Goal: Information Seeking & Learning: Learn about a topic

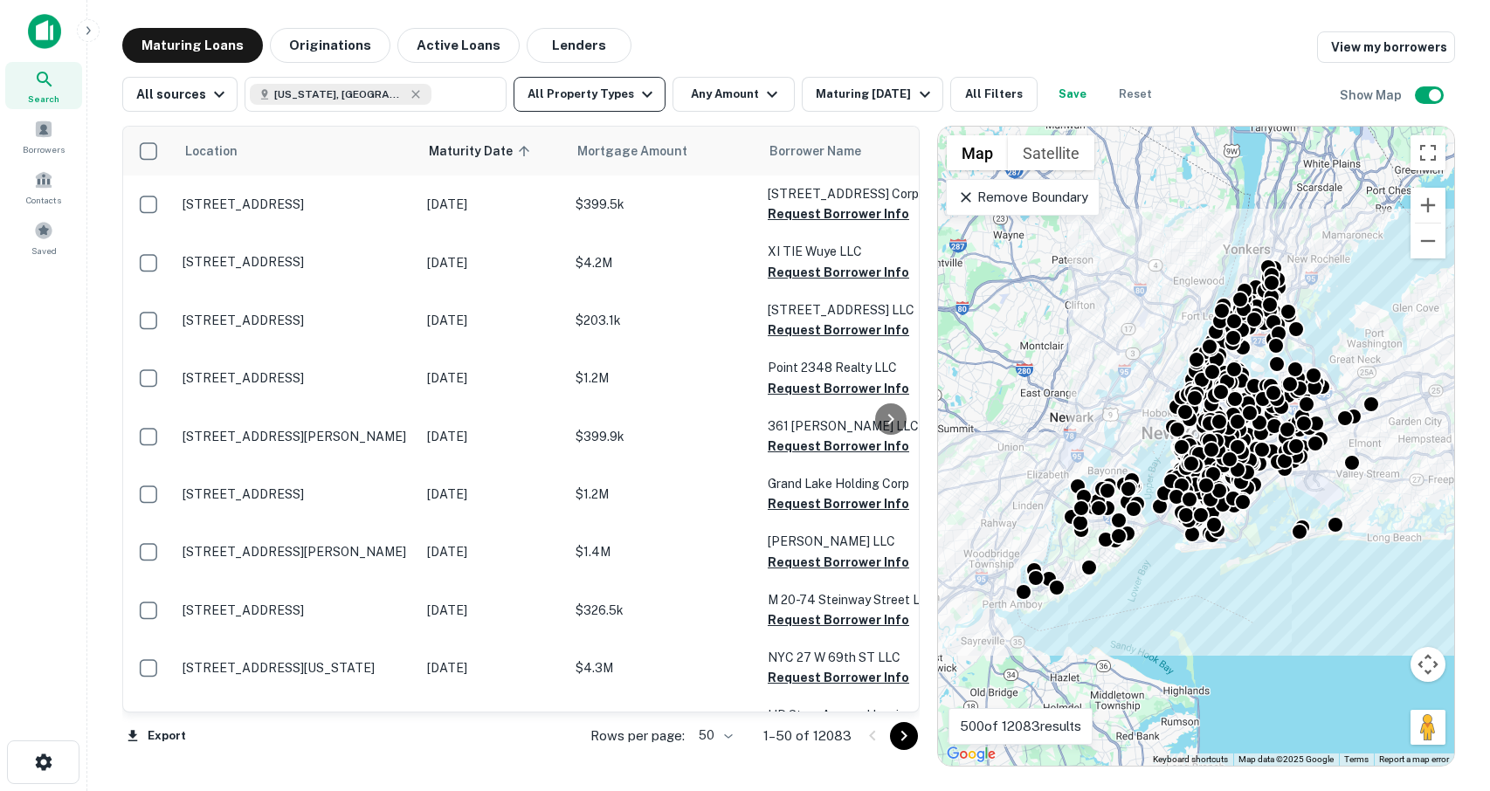
click at [608, 93] on button "All Property Types" at bounding box center [590, 94] width 152 height 35
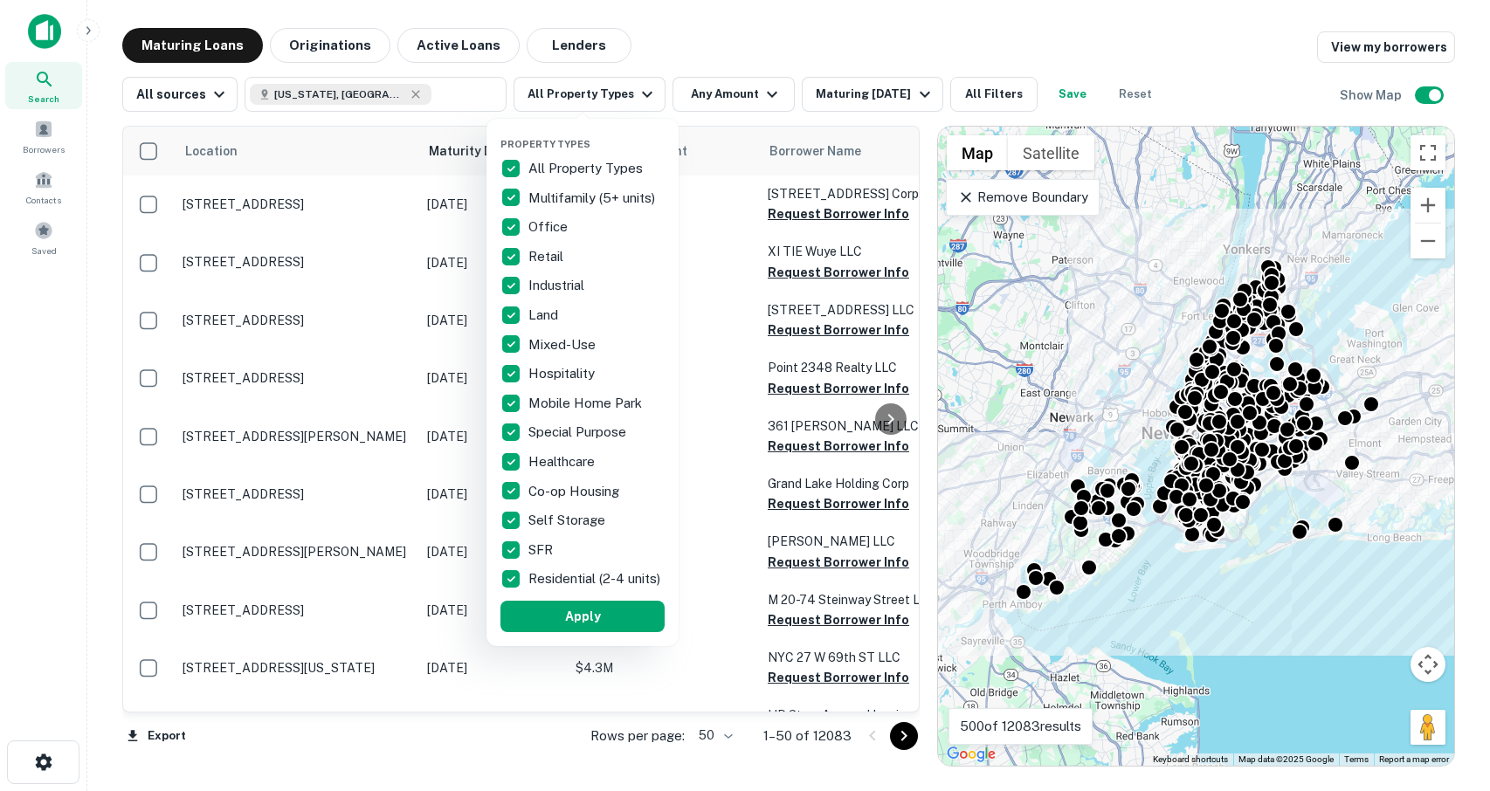
click at [692, 39] on div at bounding box center [745, 395] width 1490 height 791
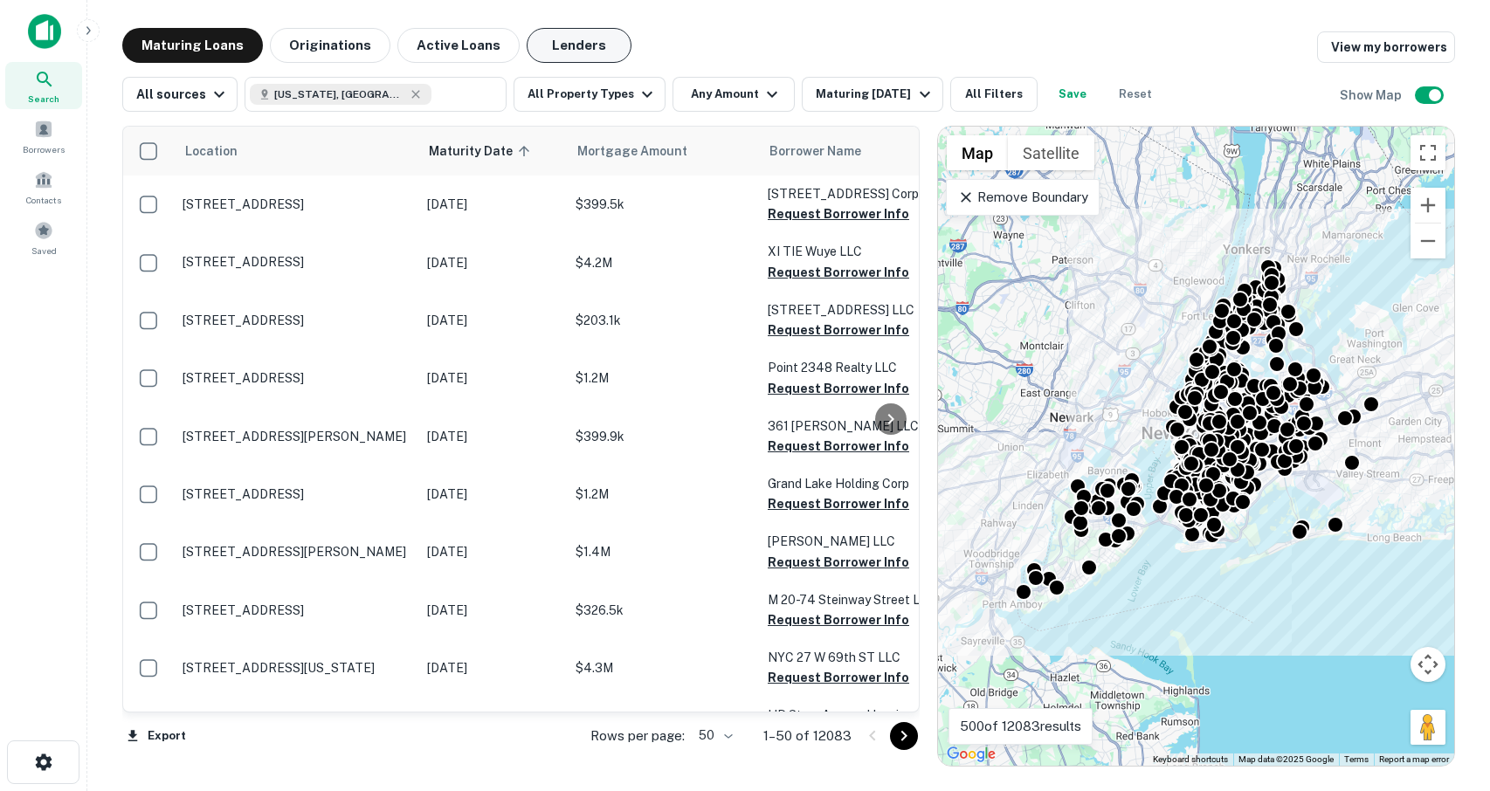
click at [551, 44] on button "Lenders" at bounding box center [579, 45] width 105 height 35
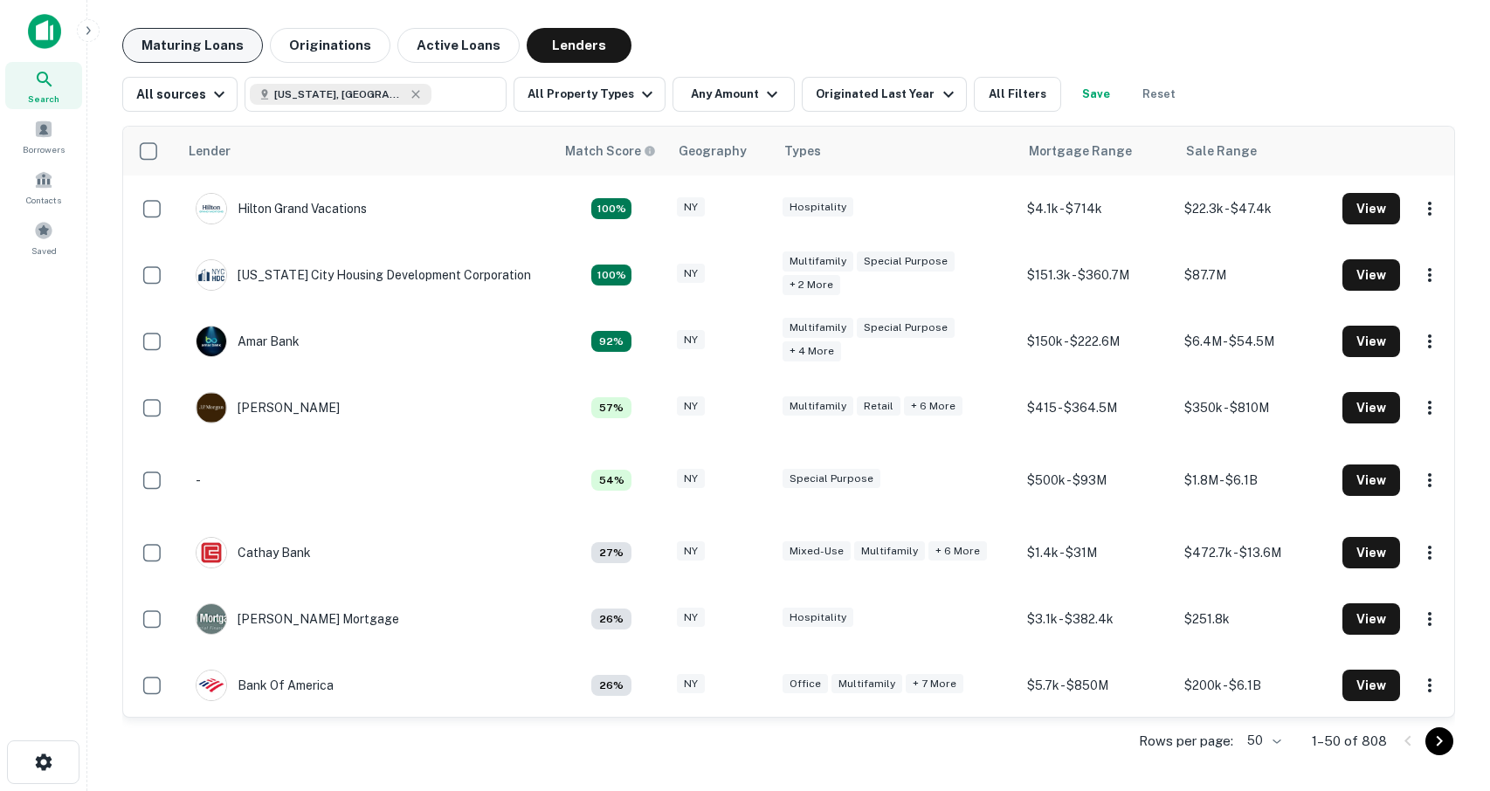
click at [212, 53] on button "Maturing Loans" at bounding box center [192, 45] width 141 height 35
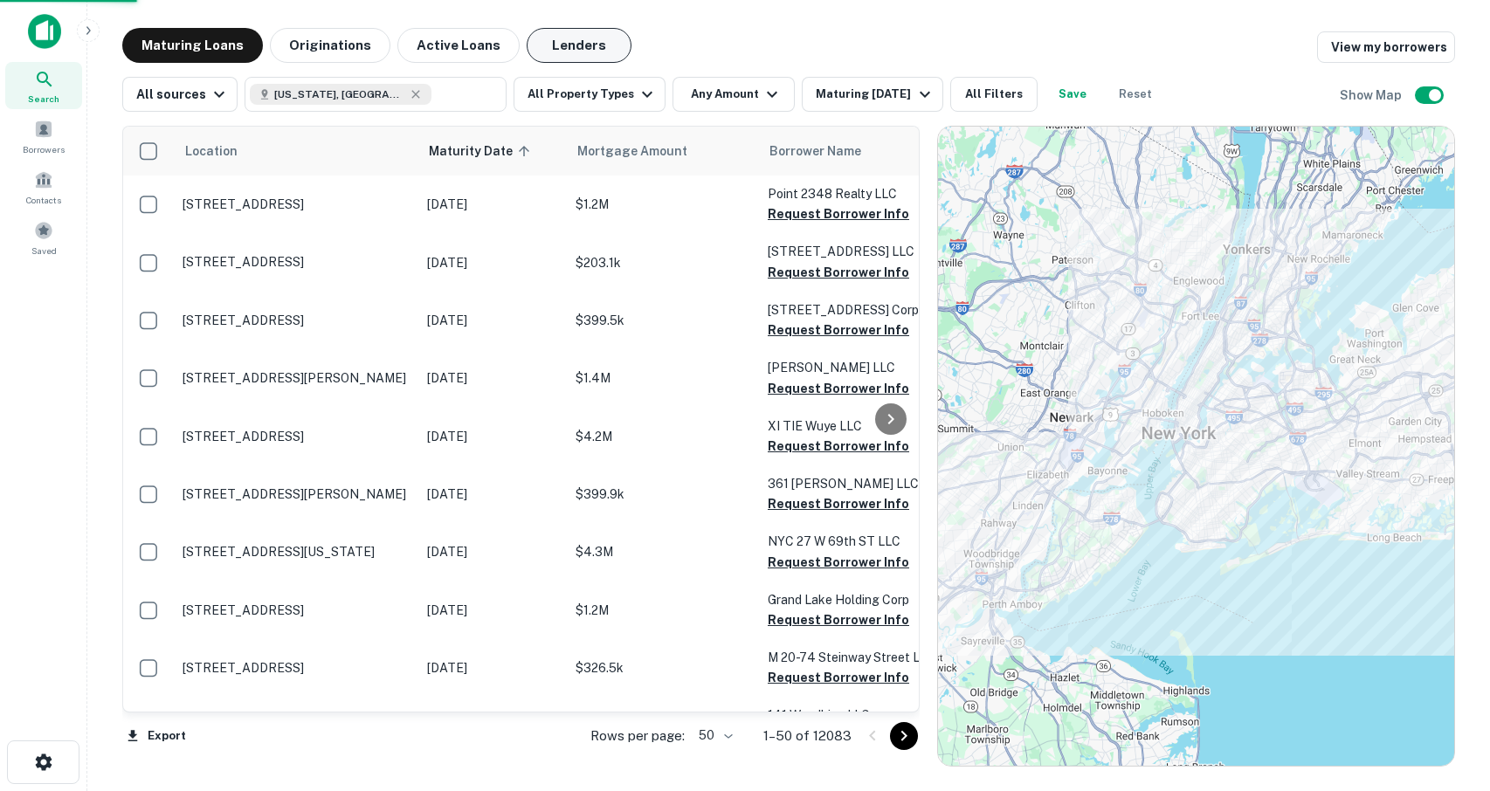
click at [562, 52] on button "Lenders" at bounding box center [579, 45] width 105 height 35
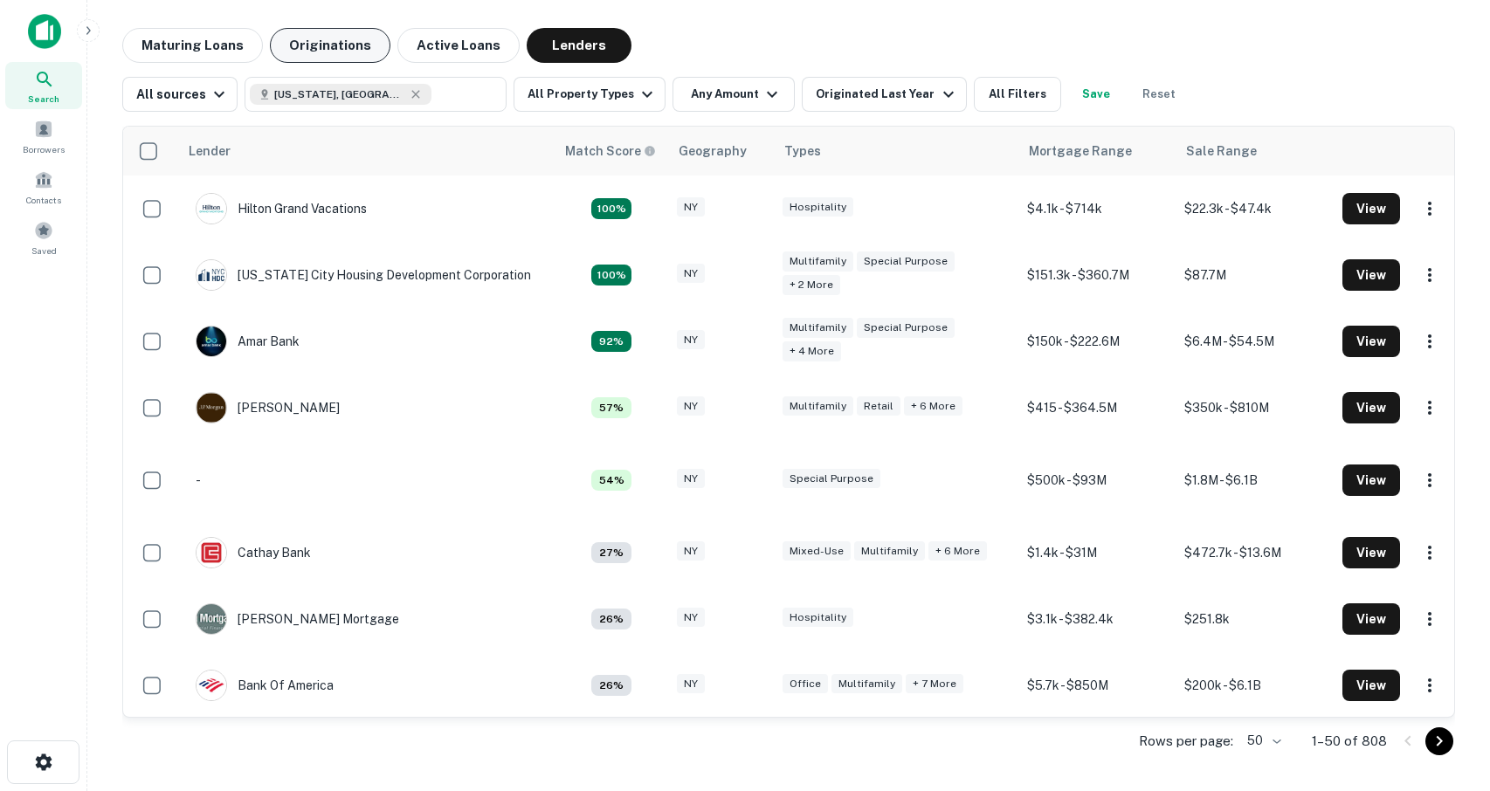
click at [352, 50] on button "Originations" at bounding box center [330, 45] width 121 height 35
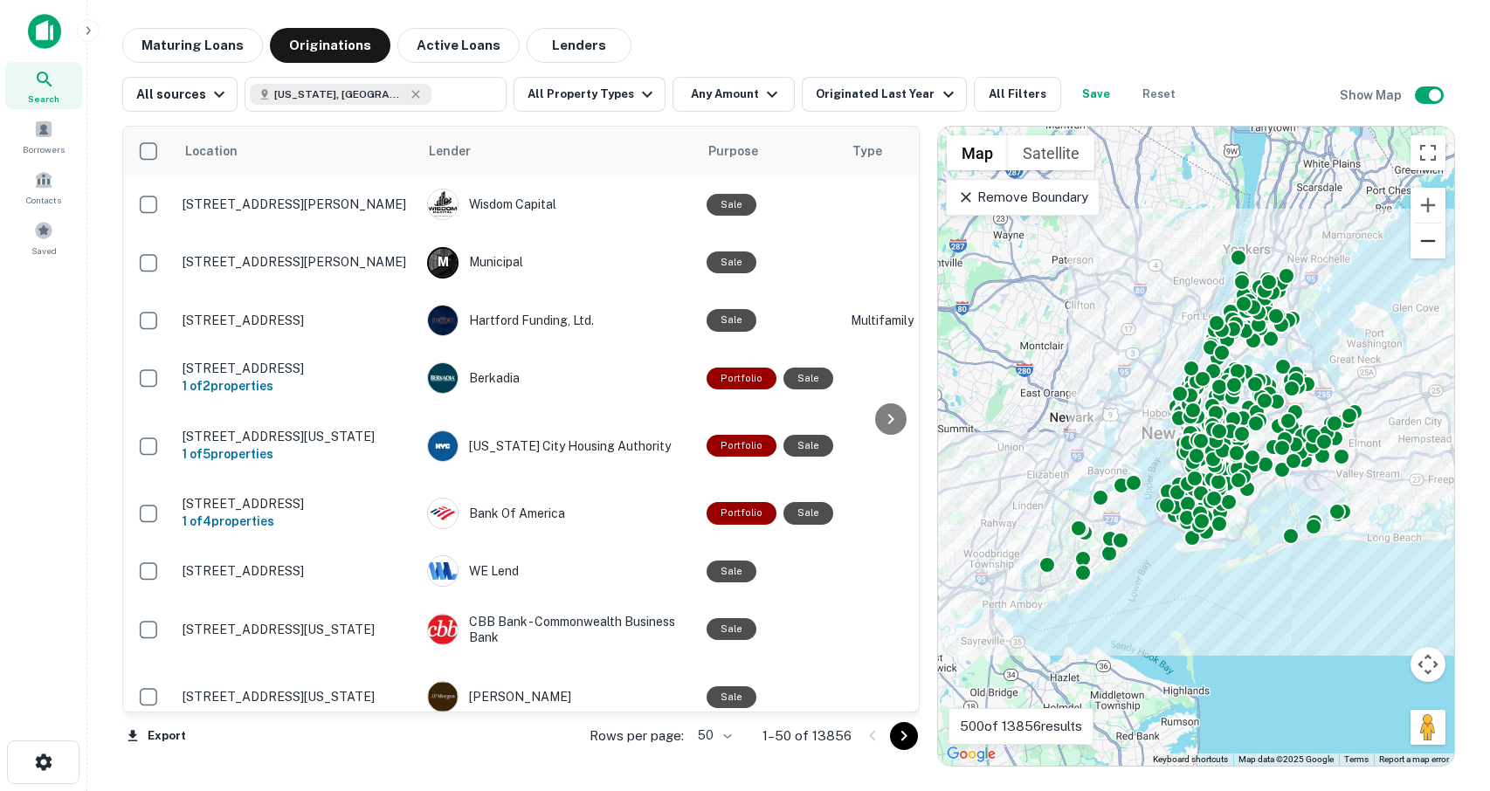
click at [1431, 237] on button "Zoom out" at bounding box center [1427, 241] width 35 height 35
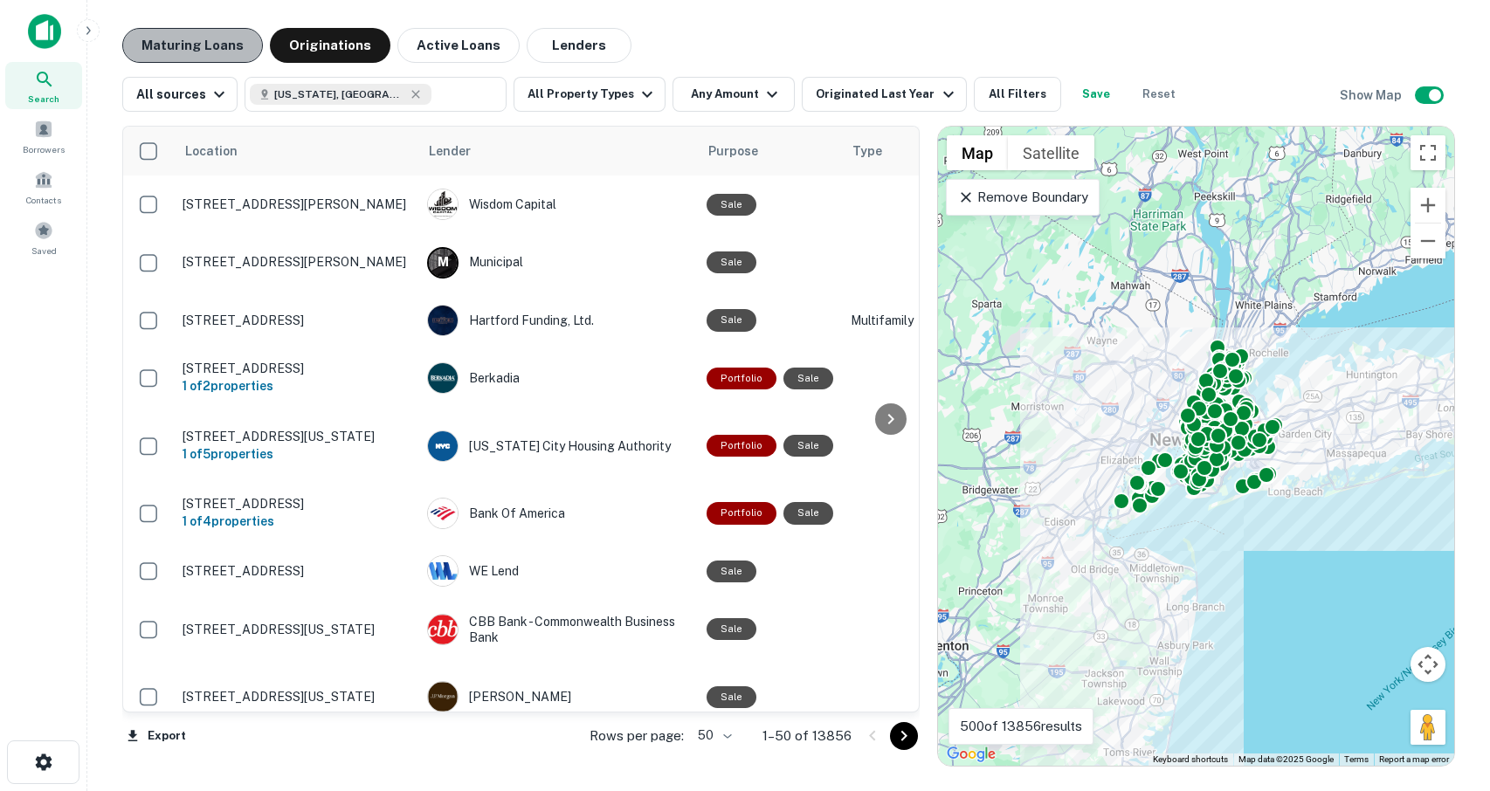
click at [204, 49] on button "Maturing Loans" at bounding box center [192, 45] width 141 height 35
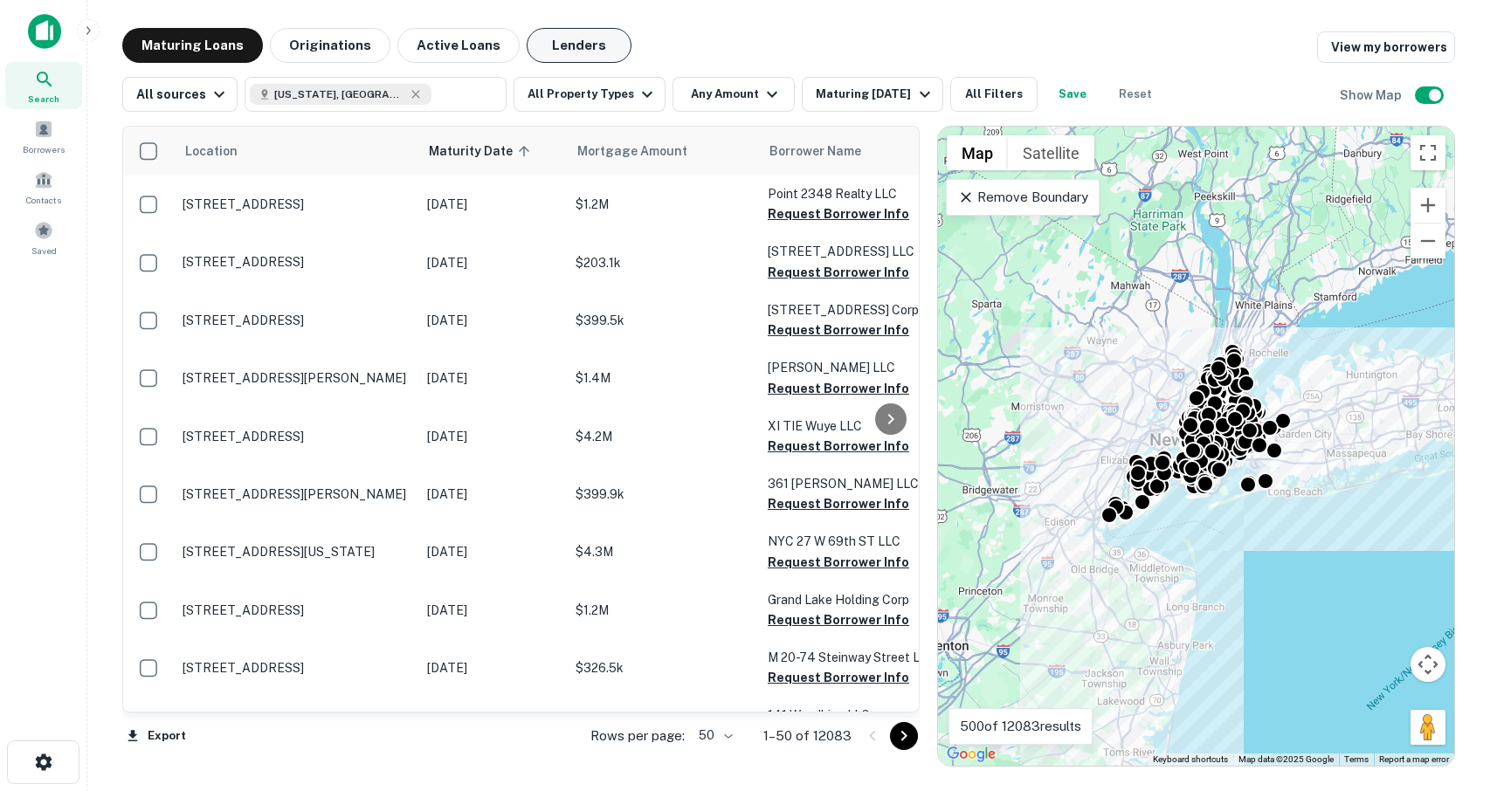
click at [552, 49] on button "Lenders" at bounding box center [579, 45] width 105 height 35
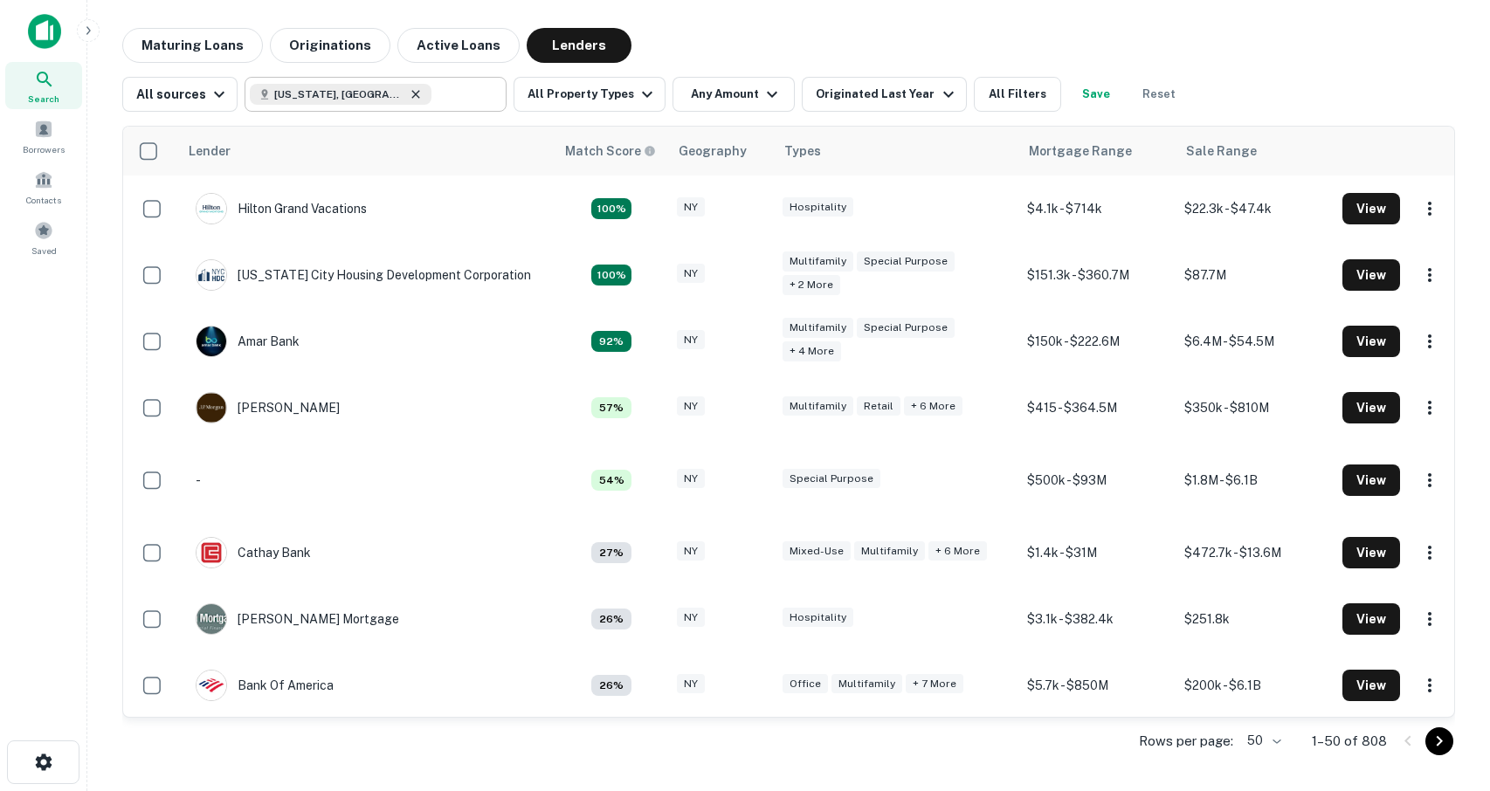
click at [412, 93] on icon at bounding box center [416, 94] width 8 height 8
type input "**********"
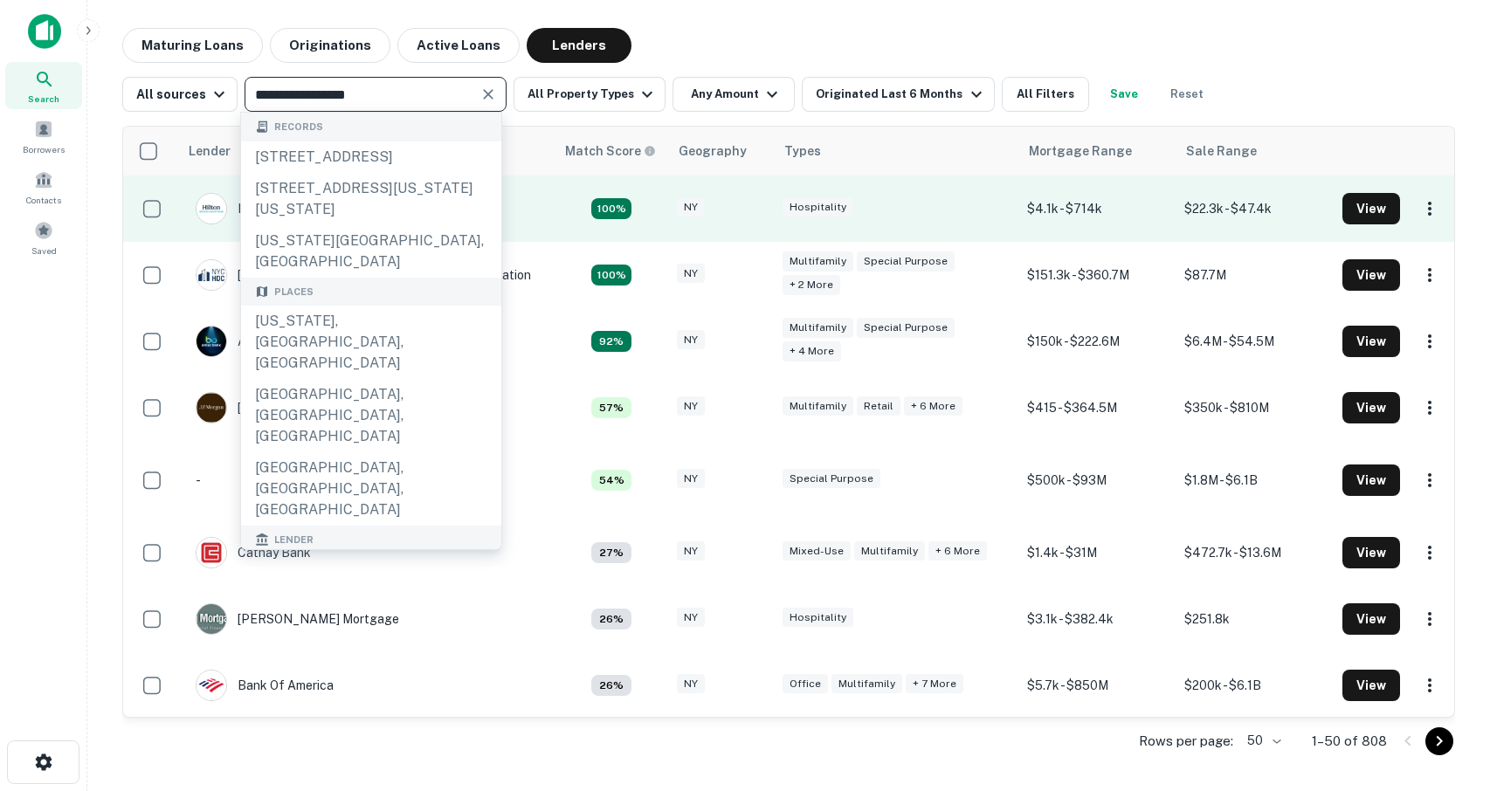
click at [1005, 206] on div "Hospitality" at bounding box center [896, 209] width 228 height 24
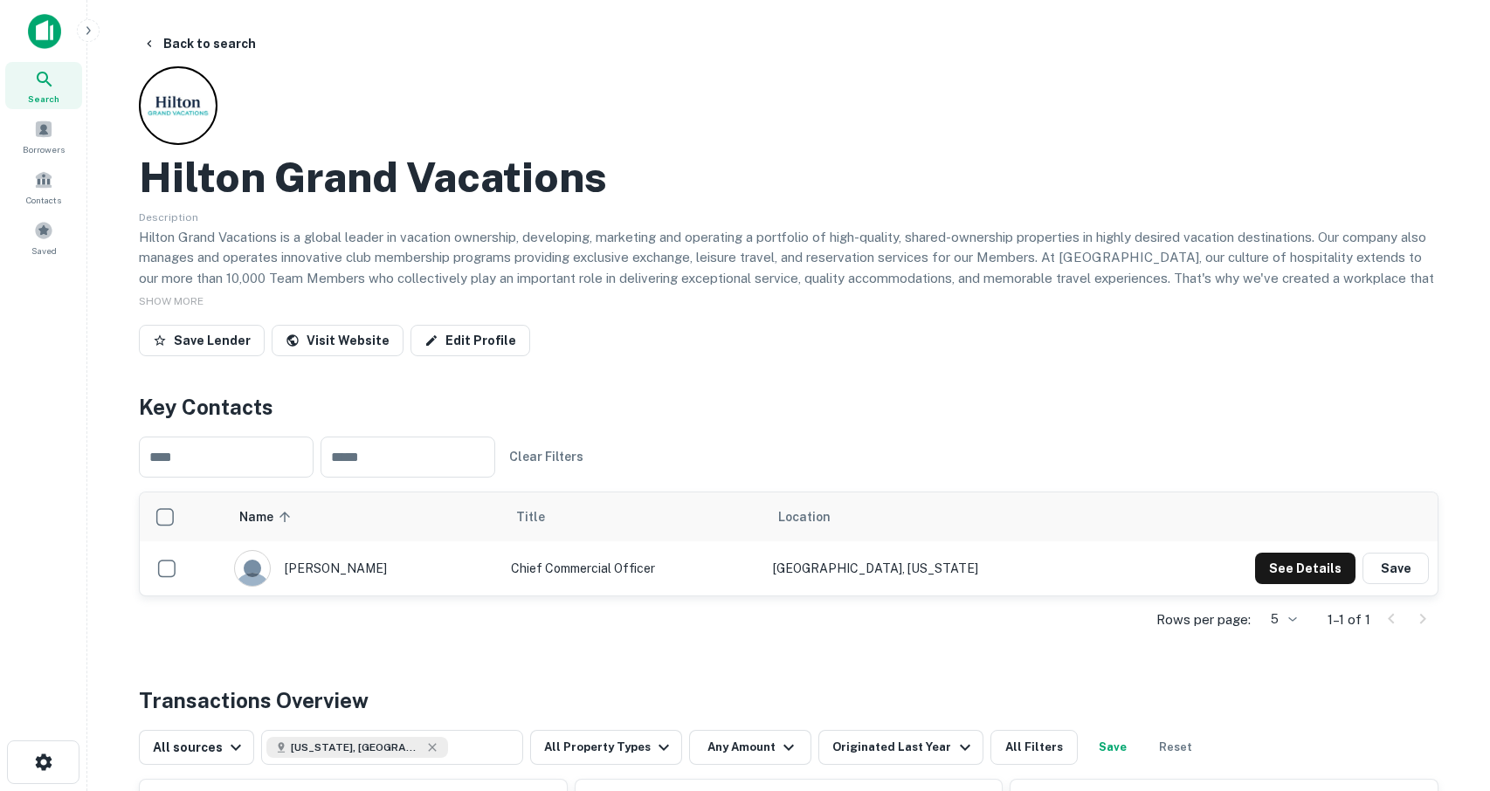
scroll to position [2, 0]
